Goal: Task Accomplishment & Management: Use online tool/utility

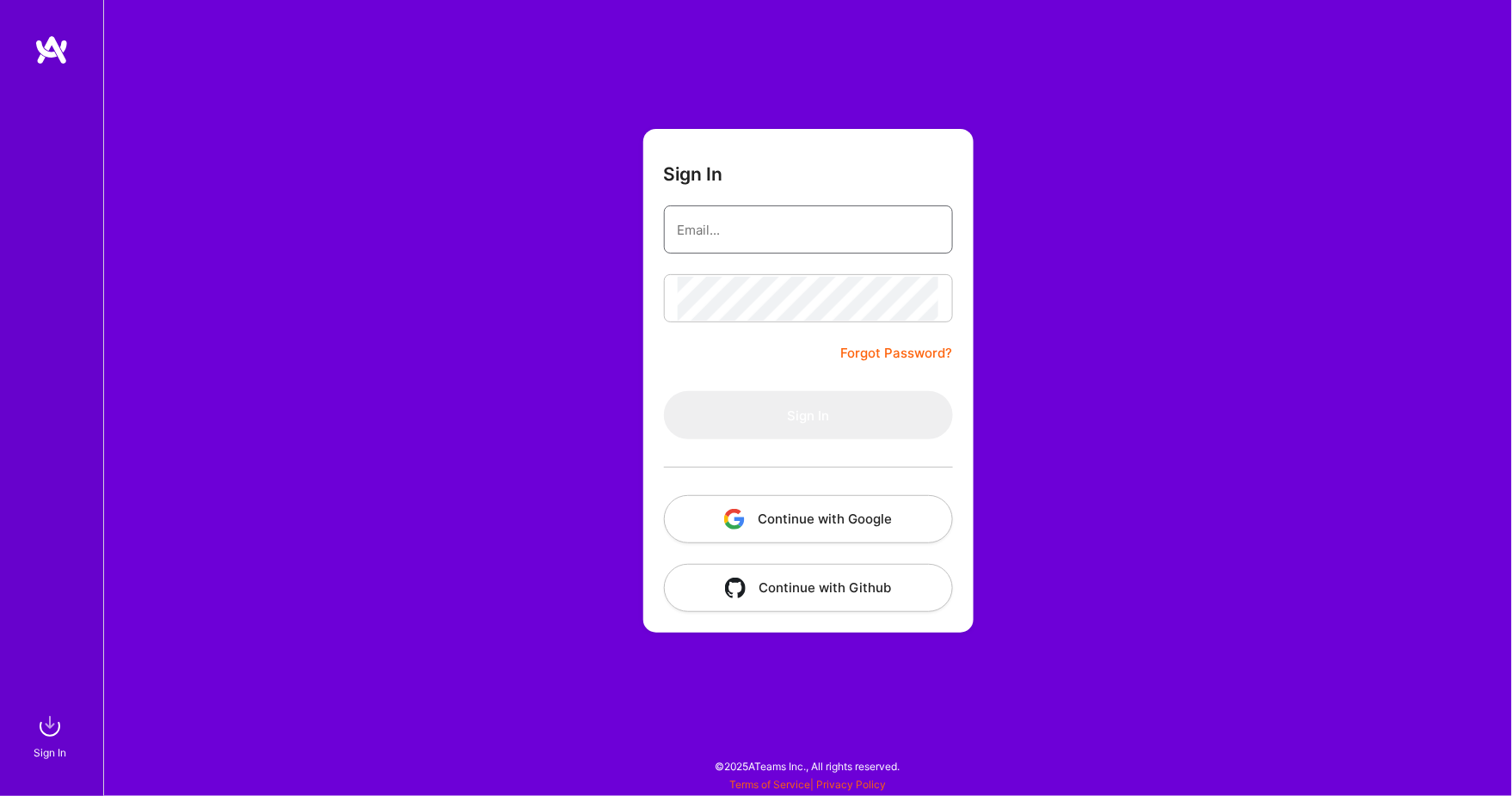
type input "[EMAIL_ADDRESS][DOMAIN_NAME]"
click at [809, 415] on button "Sign In" at bounding box center [808, 415] width 289 height 48
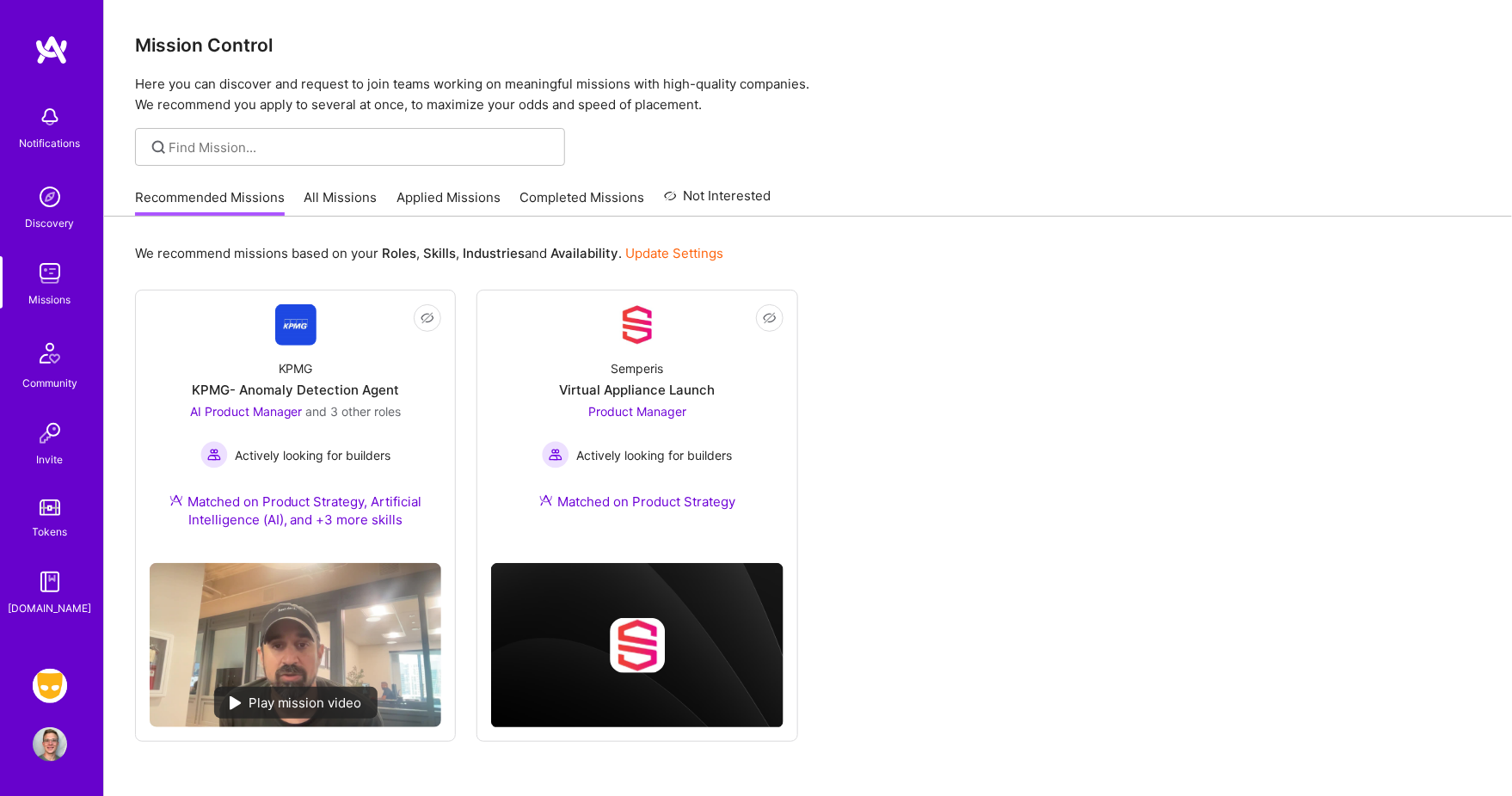
click at [55, 699] on img at bounding box center [49, 685] width 34 height 34
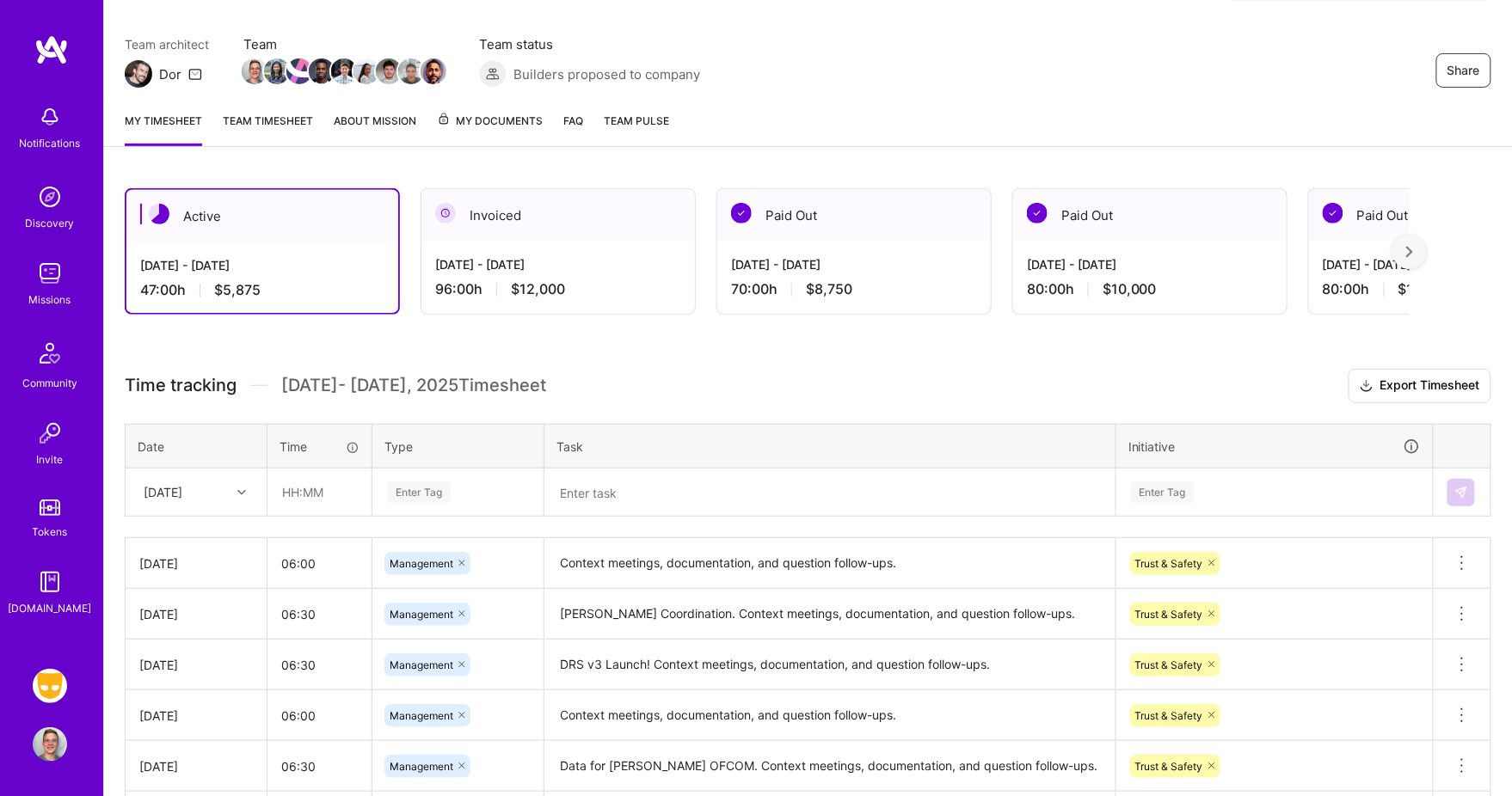
scroll to position [149, 0]
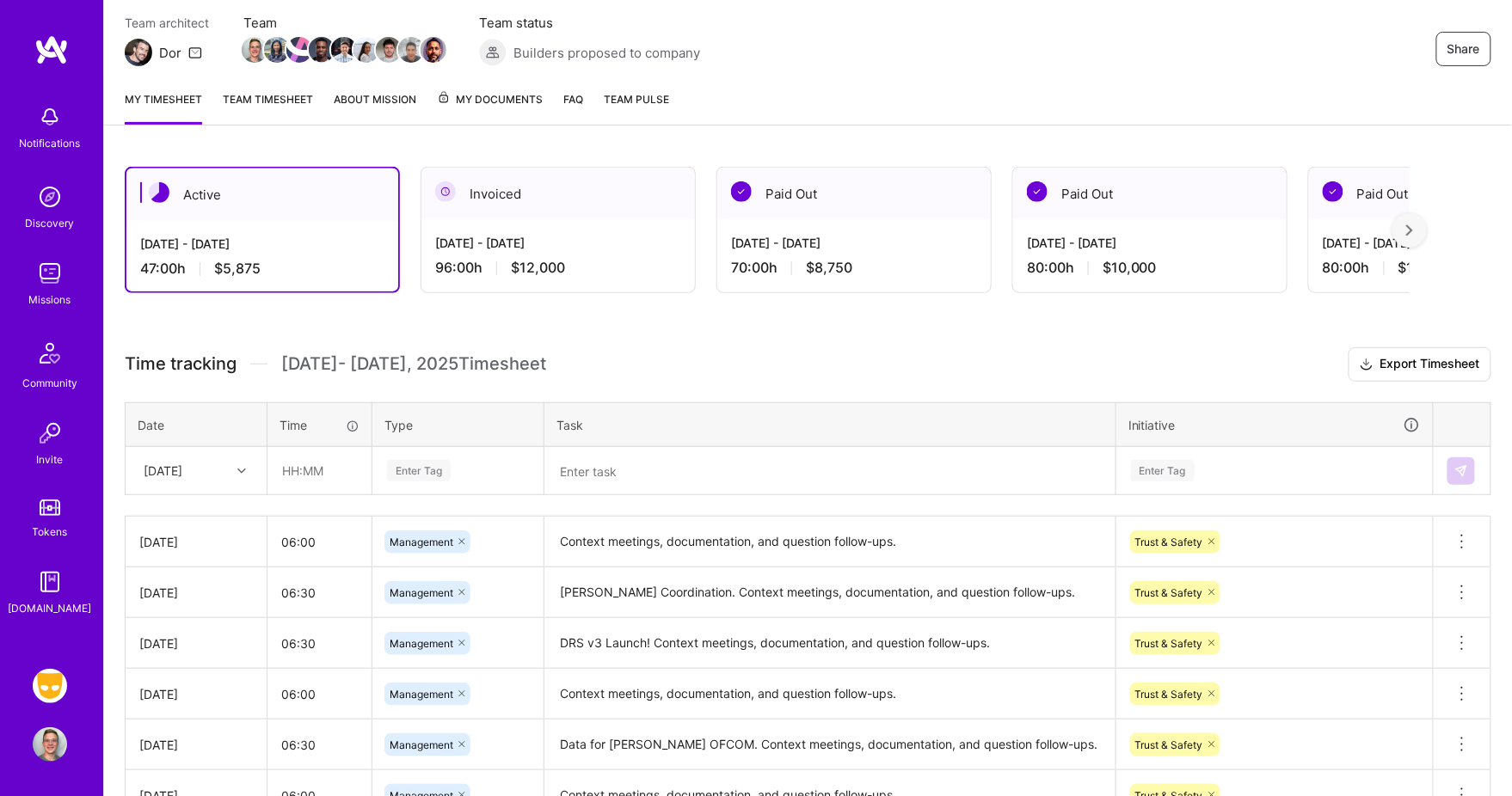
click at [950, 538] on textarea "Context meetings, documentation, and question follow-ups." at bounding box center [830, 542] width 568 height 47
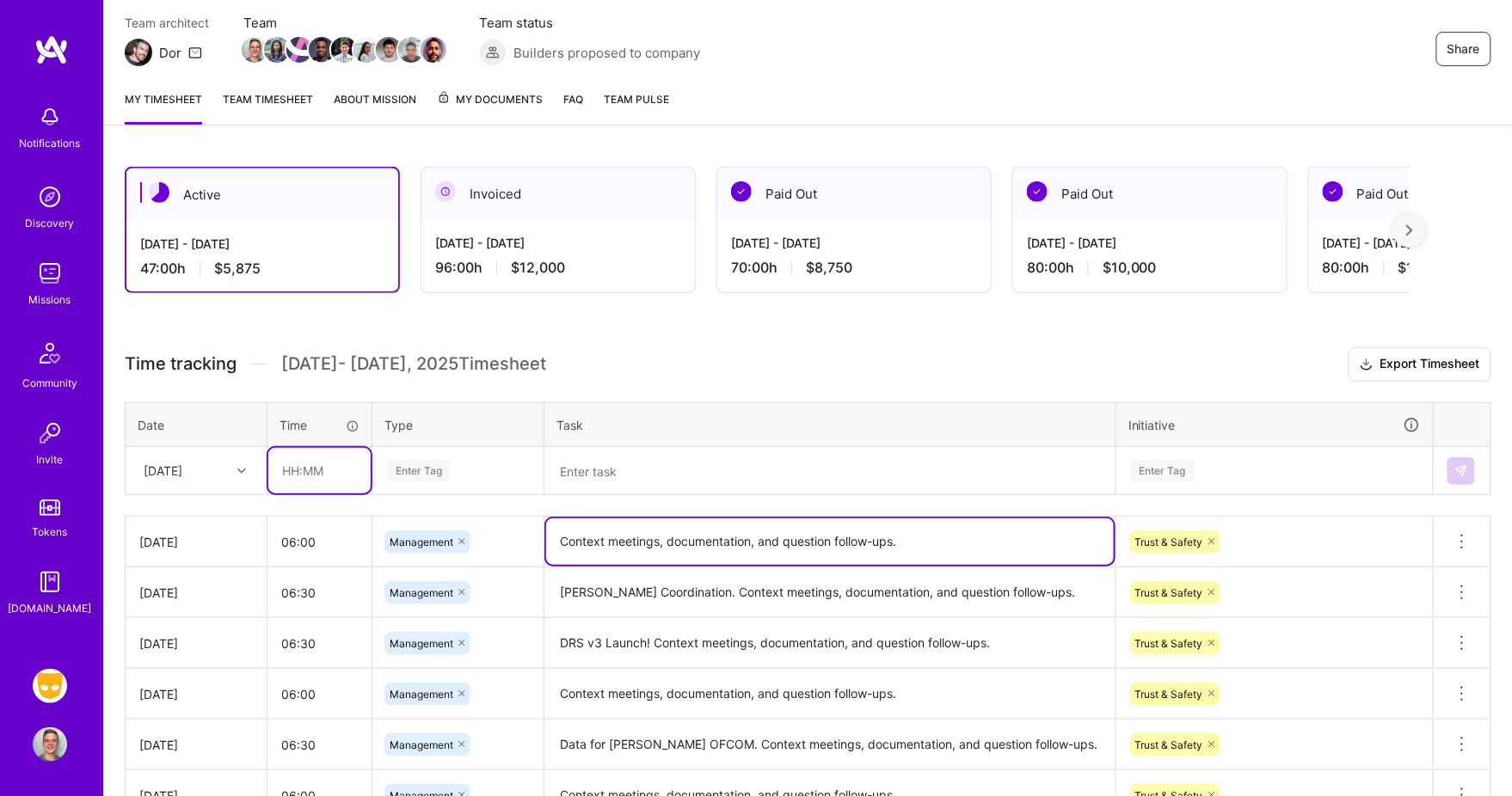
click at [324, 470] on input "text" at bounding box center [319, 471] width 102 height 46
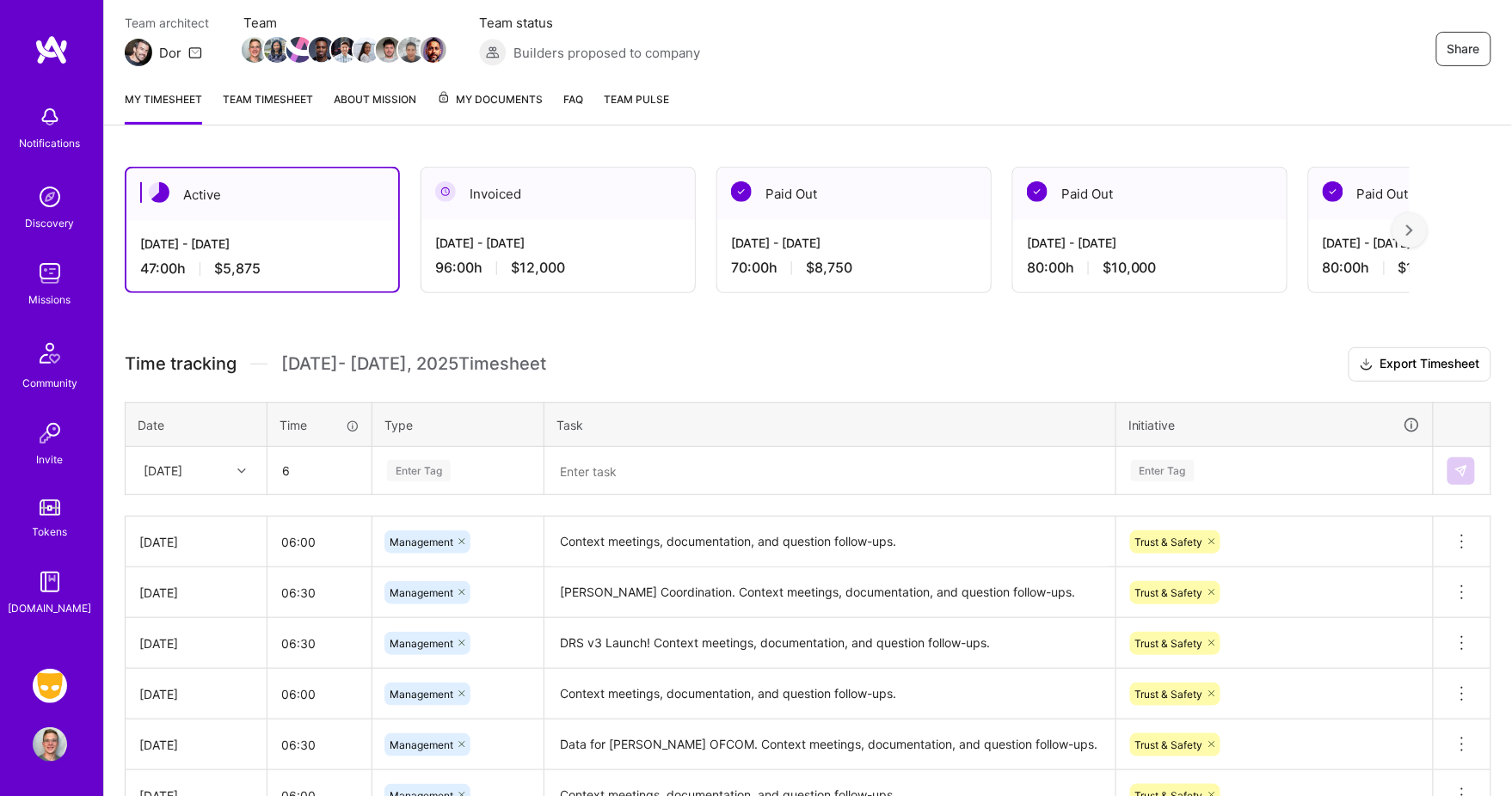
type input "06:00"
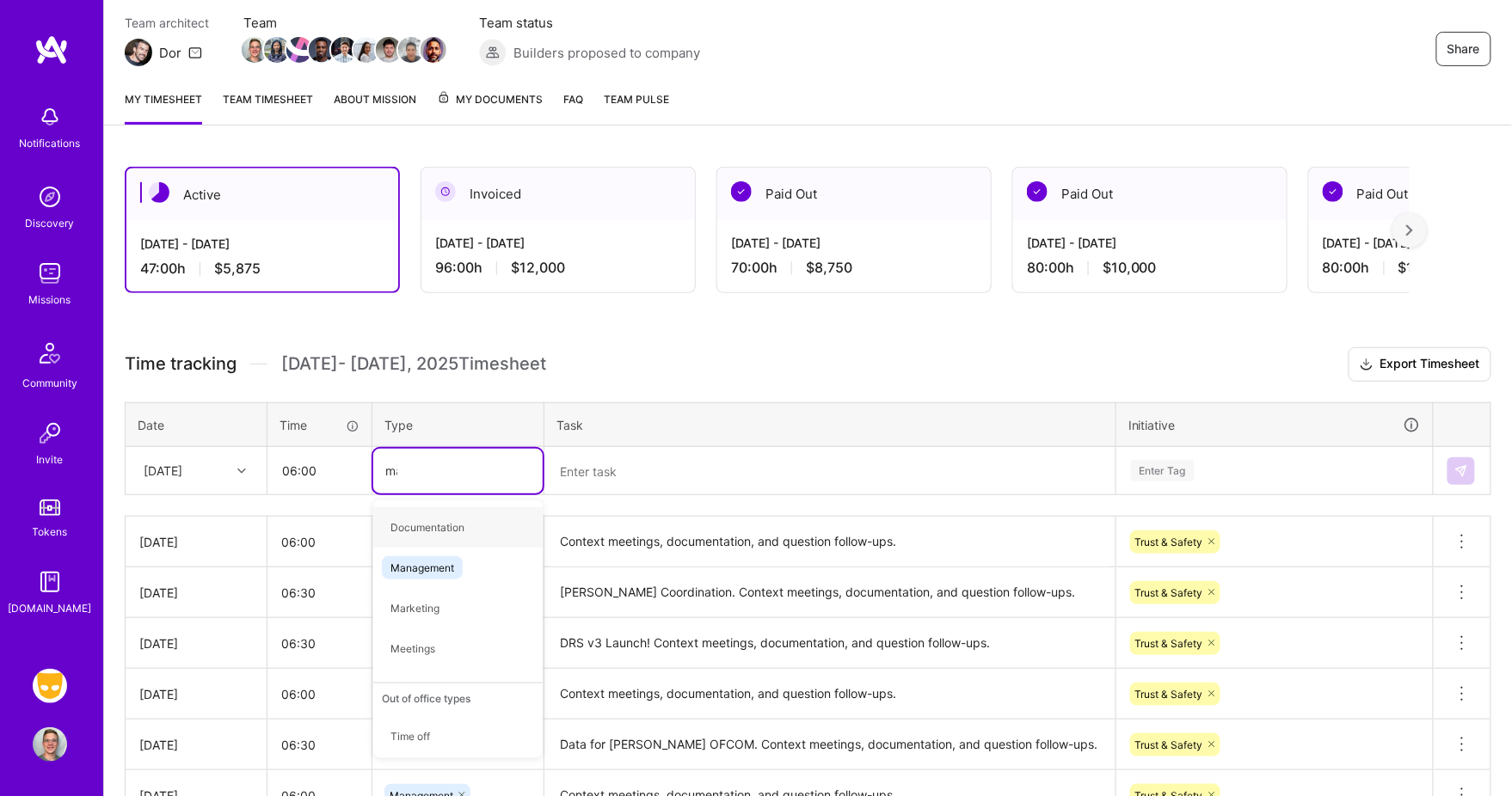
type input "man"
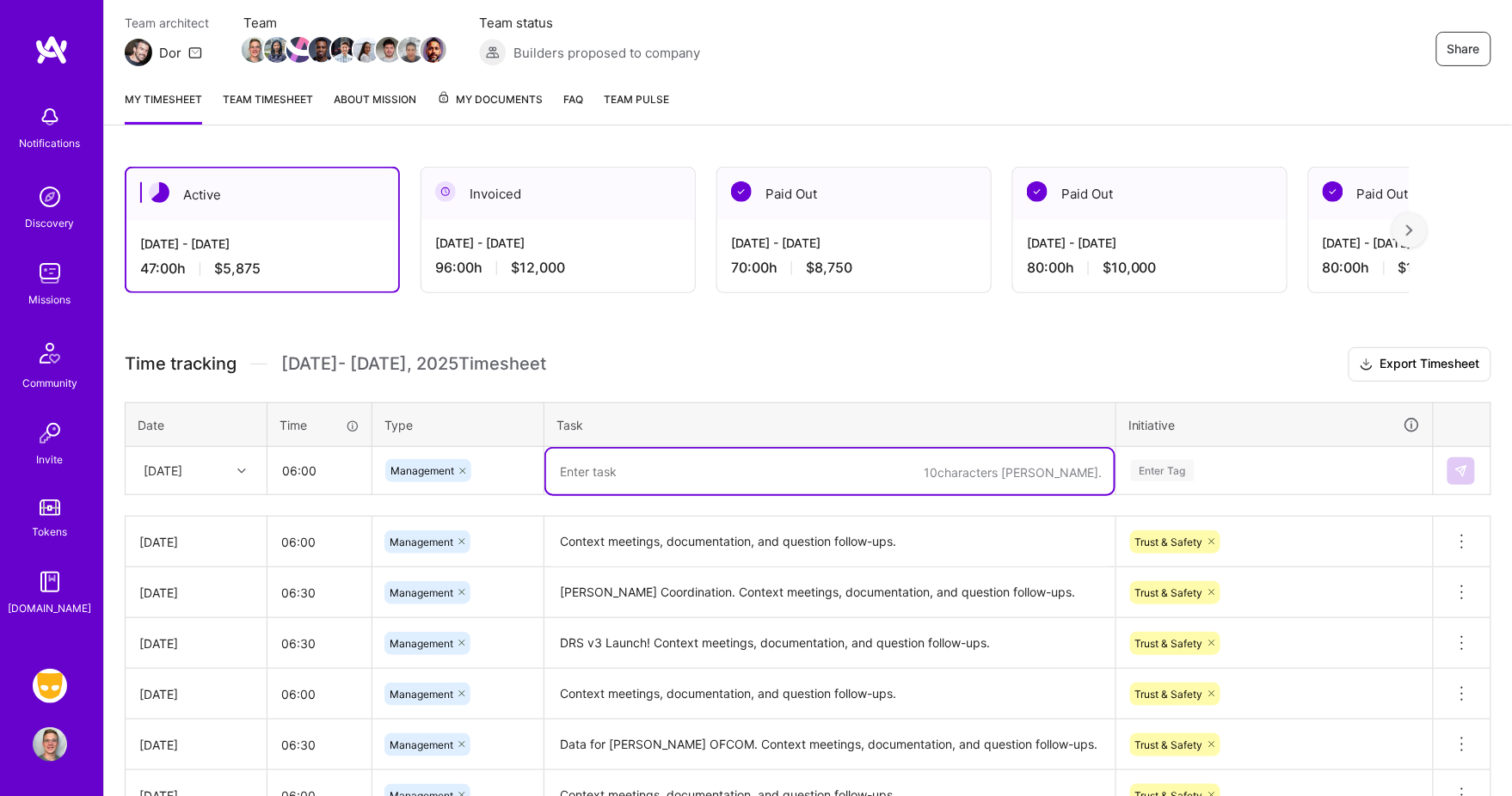
paste textarea "Context meetings, documentation, and question follow-ups."
type textarea "Context meetings, documentation, and question follow-ups."
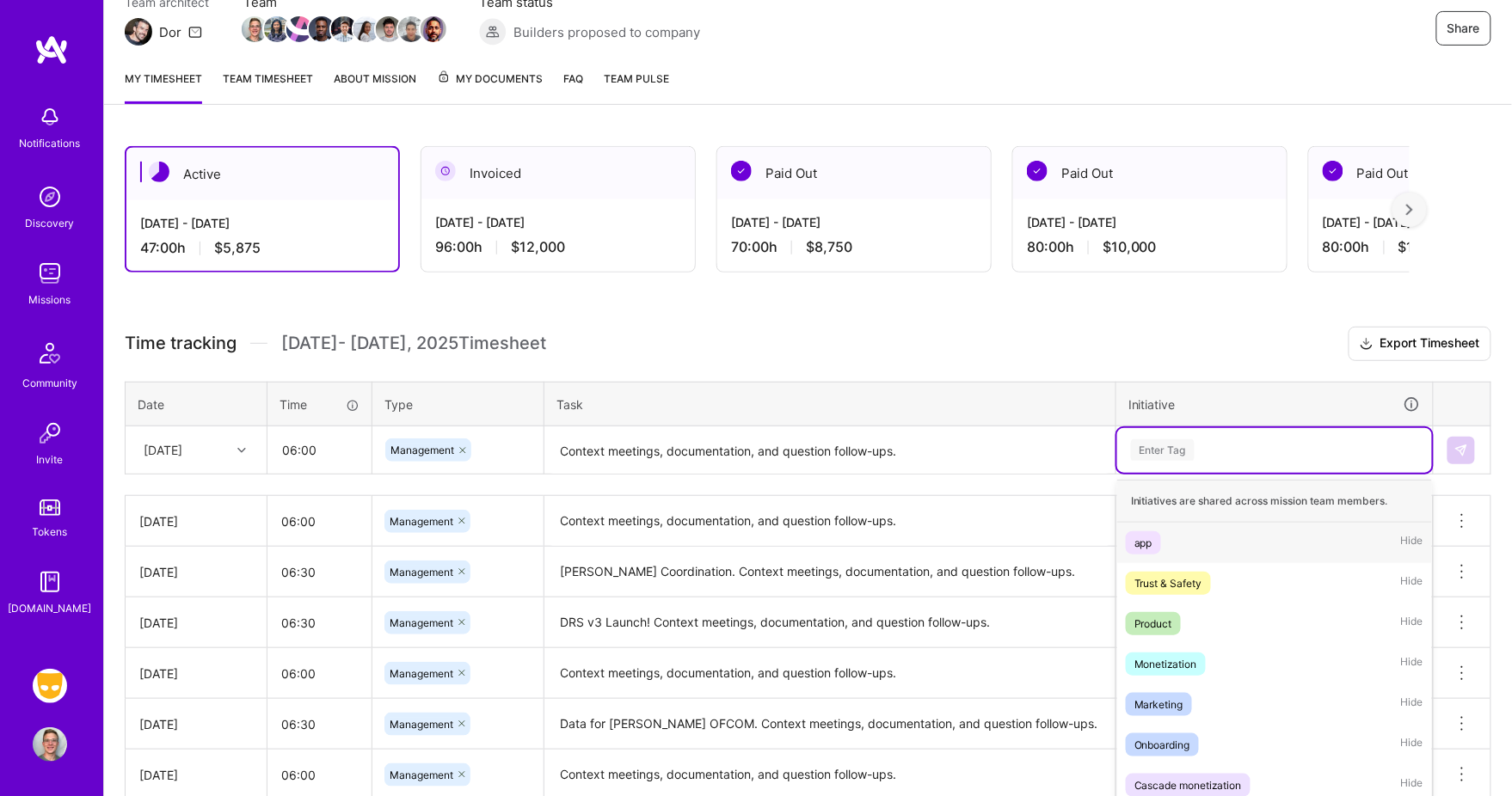
scroll to position [176, 0]
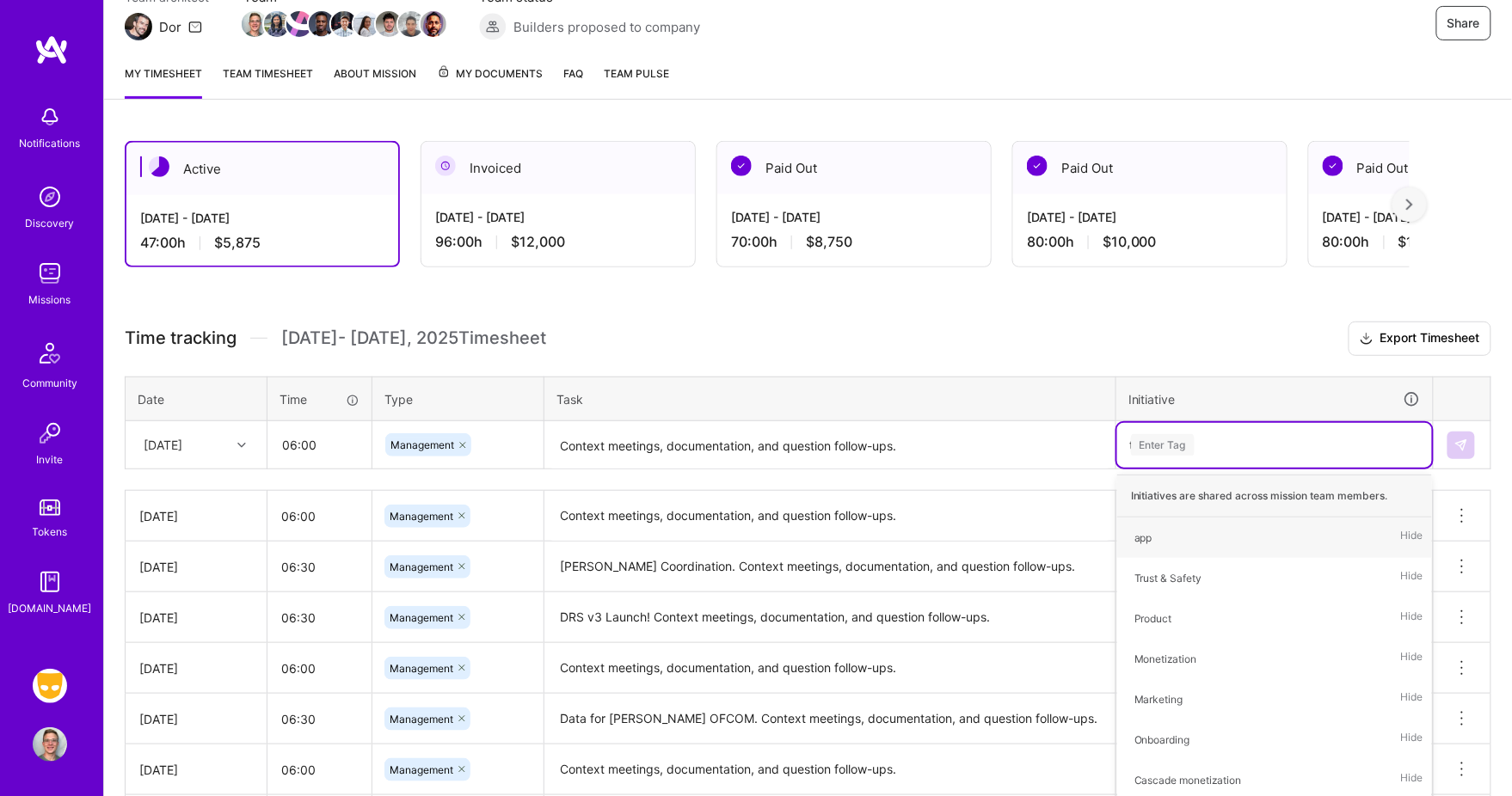
type input "tr"
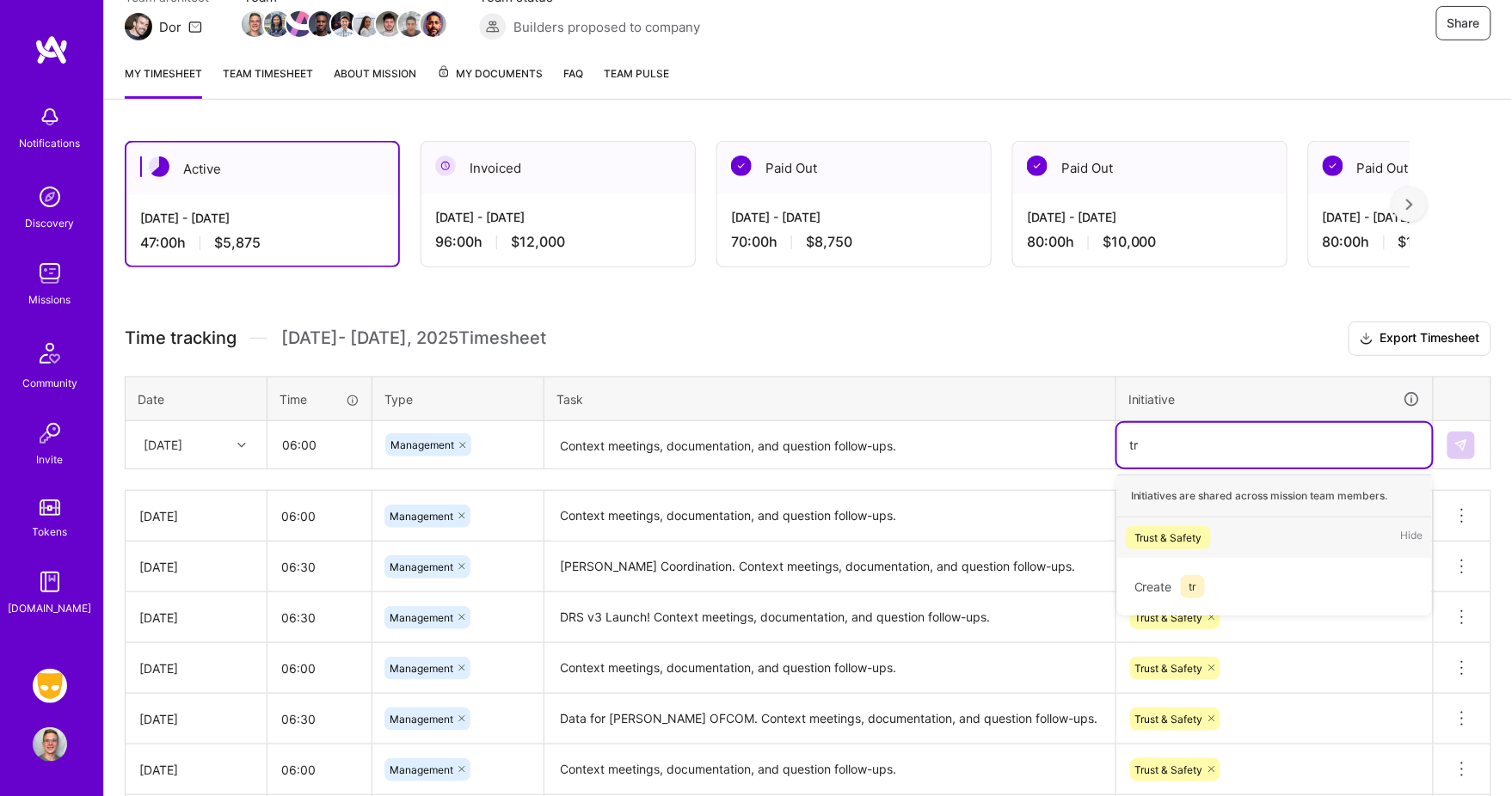
click at [1206, 532] on span "Trust & Safety" at bounding box center [1168, 538] width 85 height 23
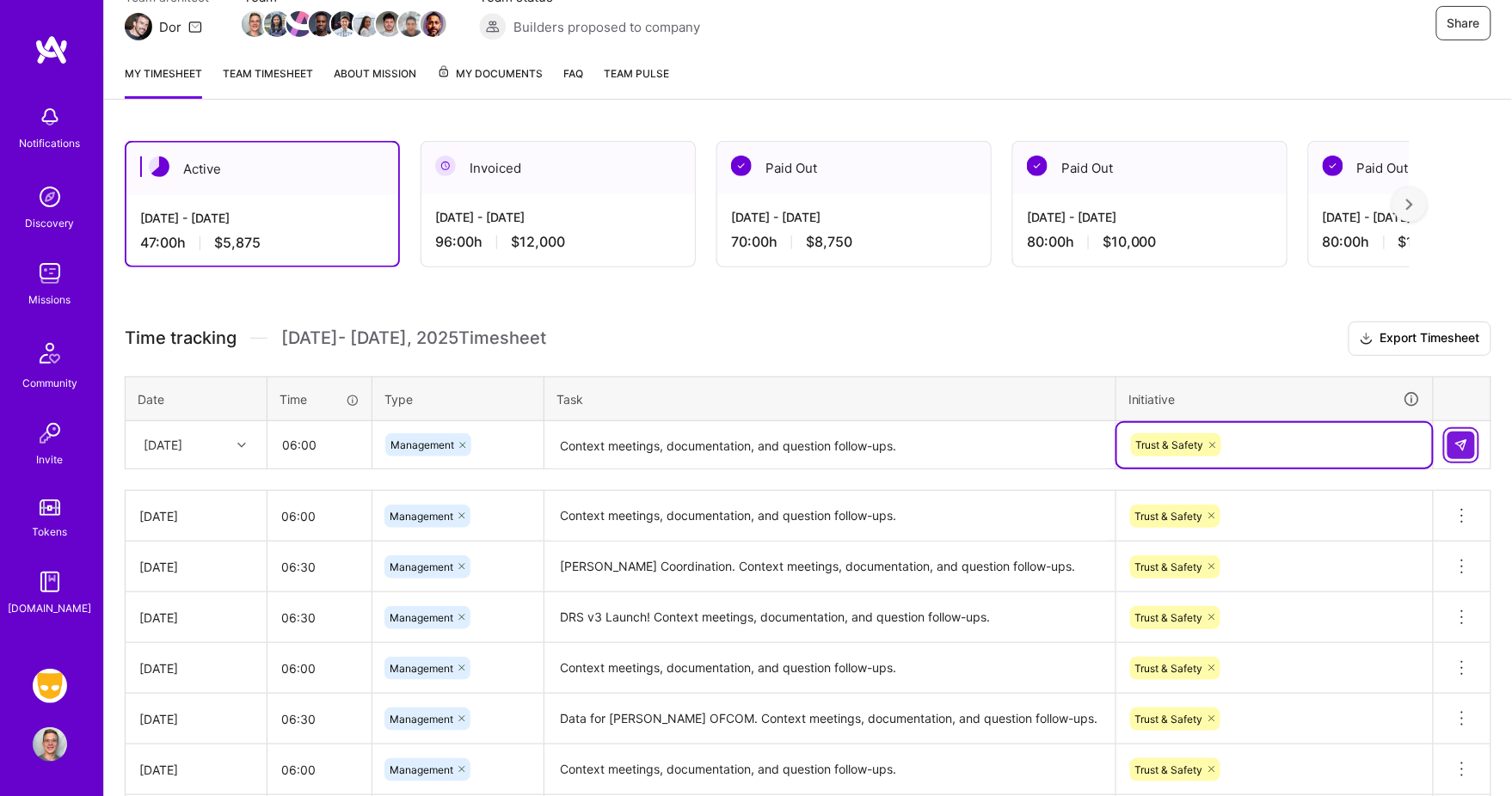
click at [1453, 431] on button at bounding box center [1461, 445] width 27 height 27
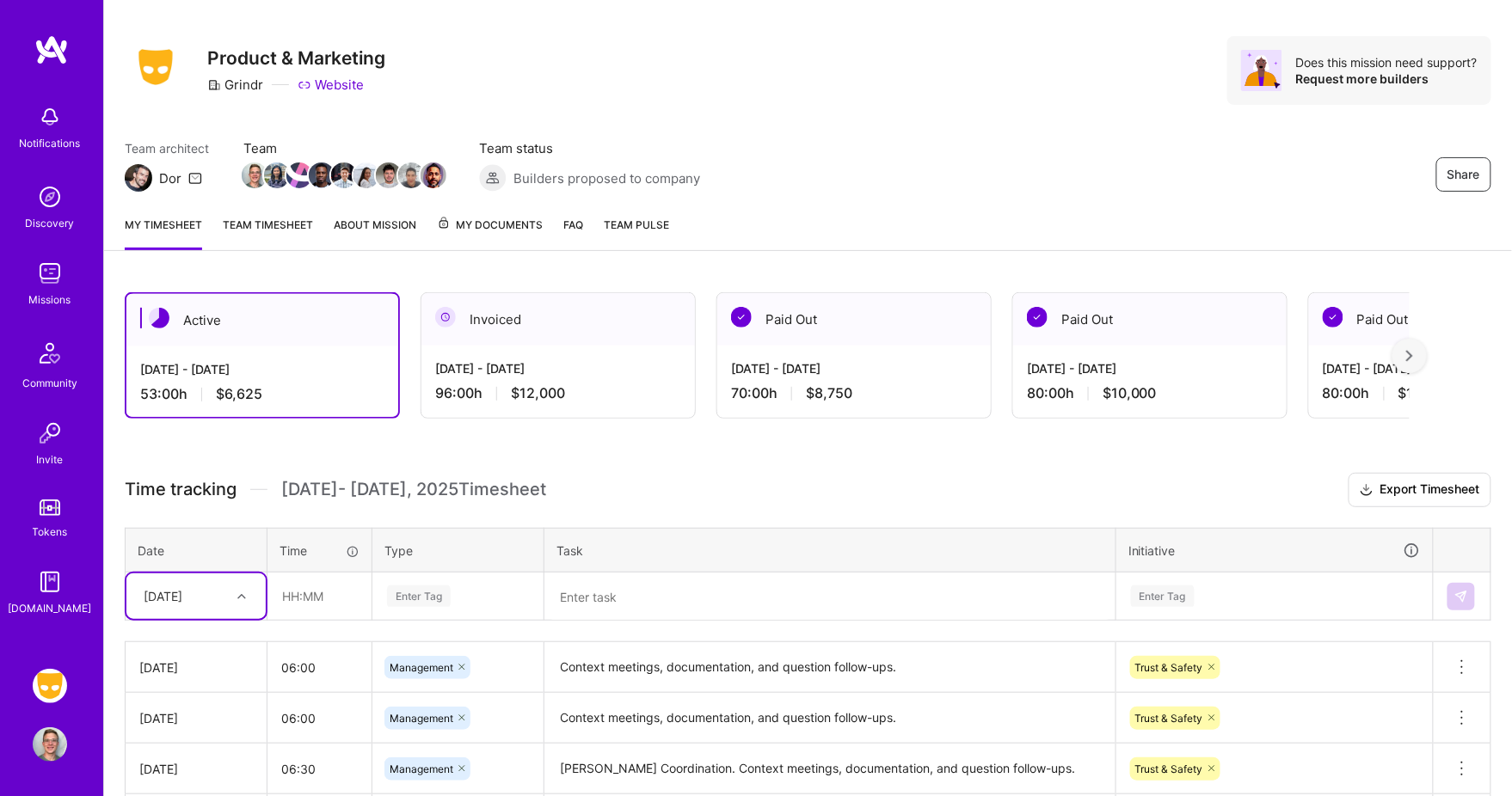
scroll to position [14, 0]
